Goal: Navigation & Orientation: Find specific page/section

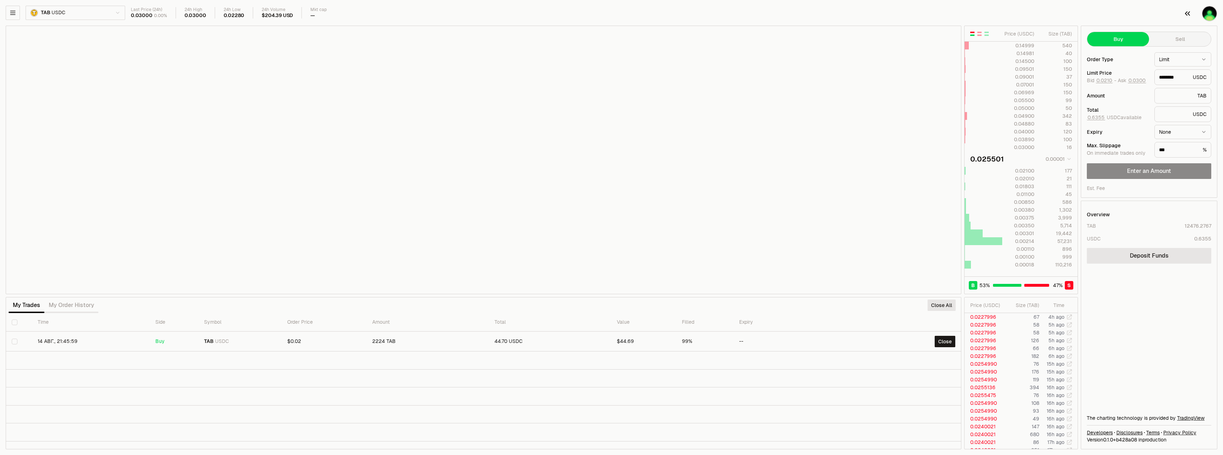
type input "********"
click at [8, 12] on button "button" at bounding box center [13, 13] width 14 height 14
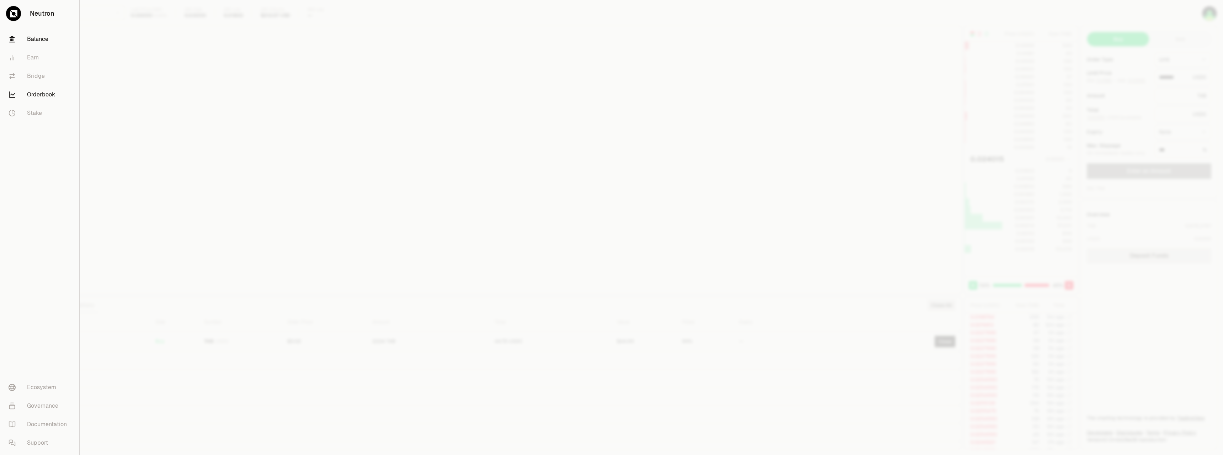
click at [31, 32] on link "Balance" at bounding box center [40, 39] width 74 height 18
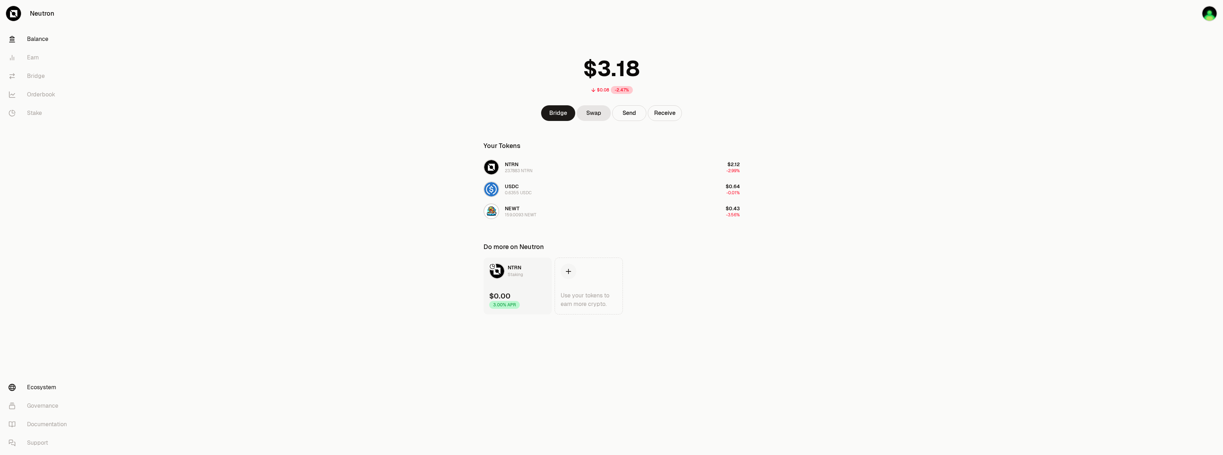
click at [60, 383] on link "Ecosystem" at bounding box center [40, 387] width 74 height 18
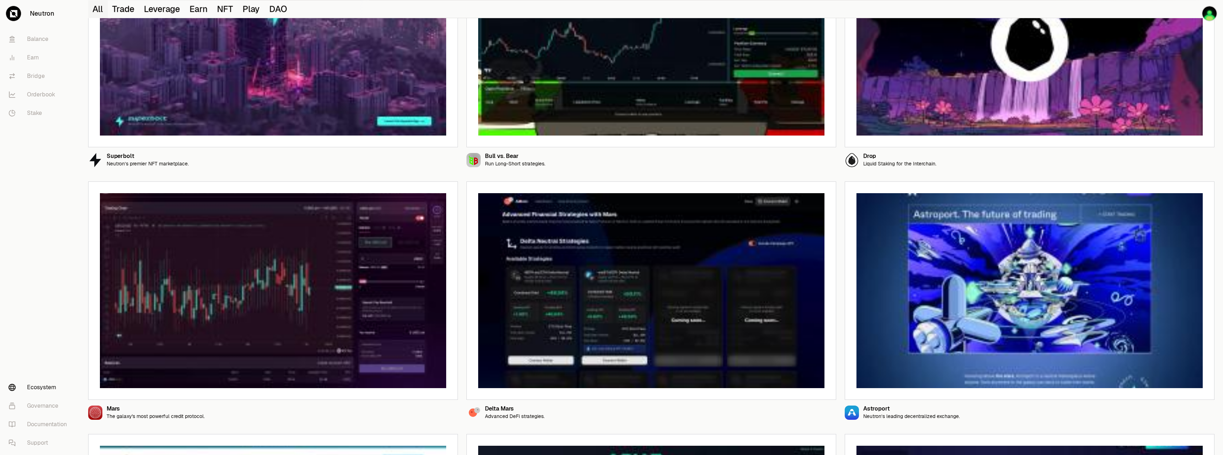
scroll to position [178, 0]
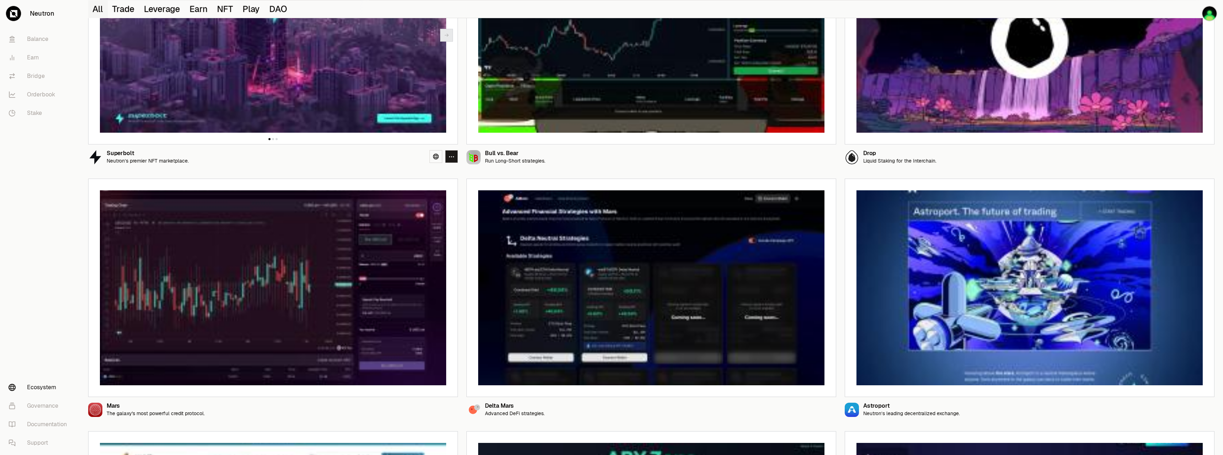
click at [297, 121] on img at bounding box center [273, 35] width 346 height 195
click at [437, 160] on link at bounding box center [436, 156] width 13 height 13
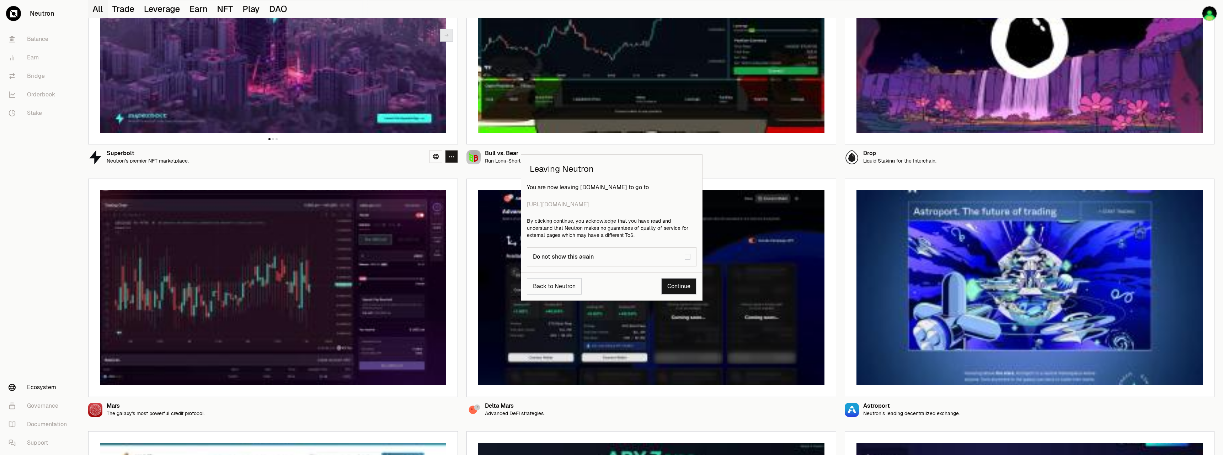
click at [679, 285] on link "Continue" at bounding box center [678, 286] width 35 height 16
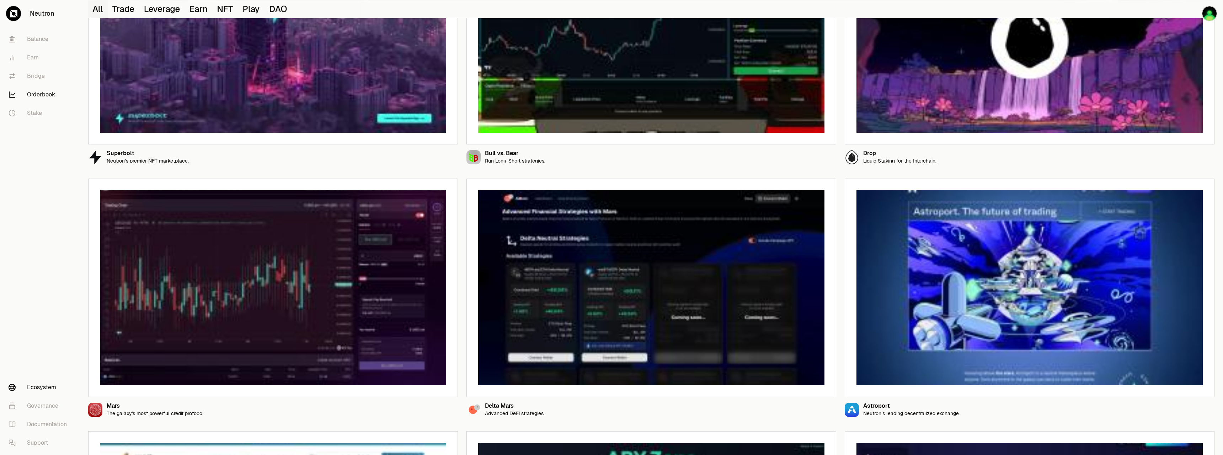
click at [44, 96] on link "Orderbook" at bounding box center [40, 94] width 74 height 18
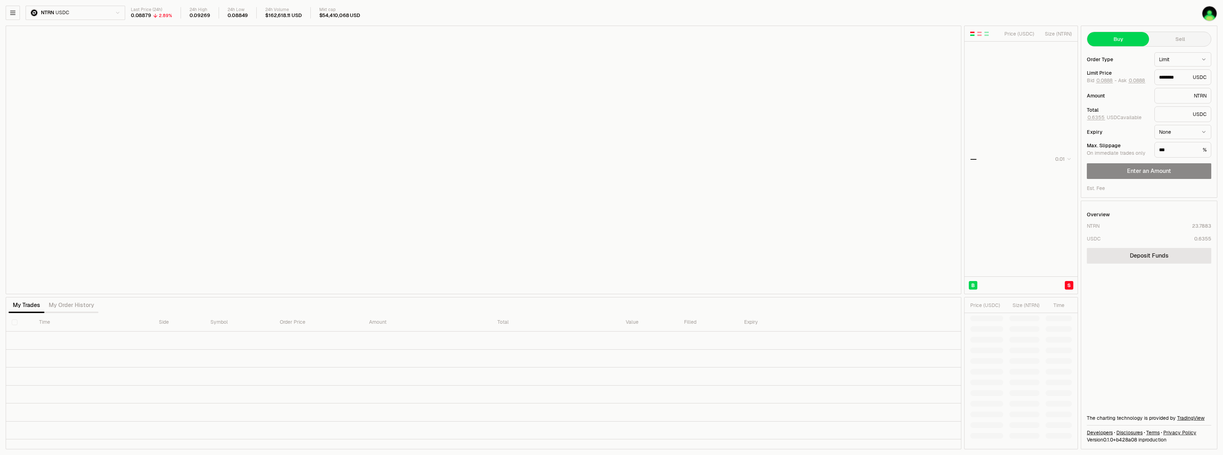
click at [76, 13] on html "Neutron Balance Earn Bridge Orderbook Stake Ecosystem Governance Documentation …" at bounding box center [611, 227] width 1223 height 455
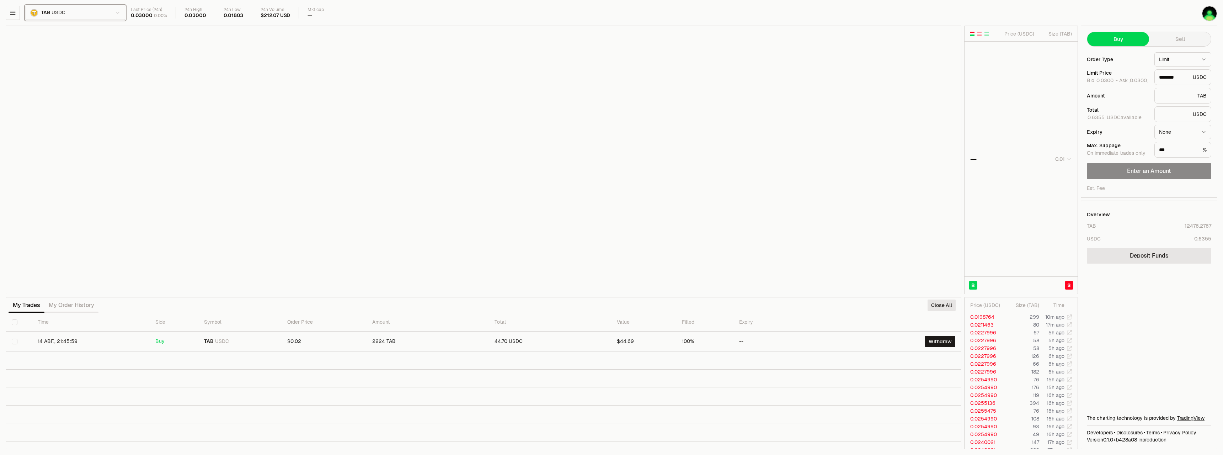
type input "********"
